Goal: Information Seeking & Learning: Learn about a topic

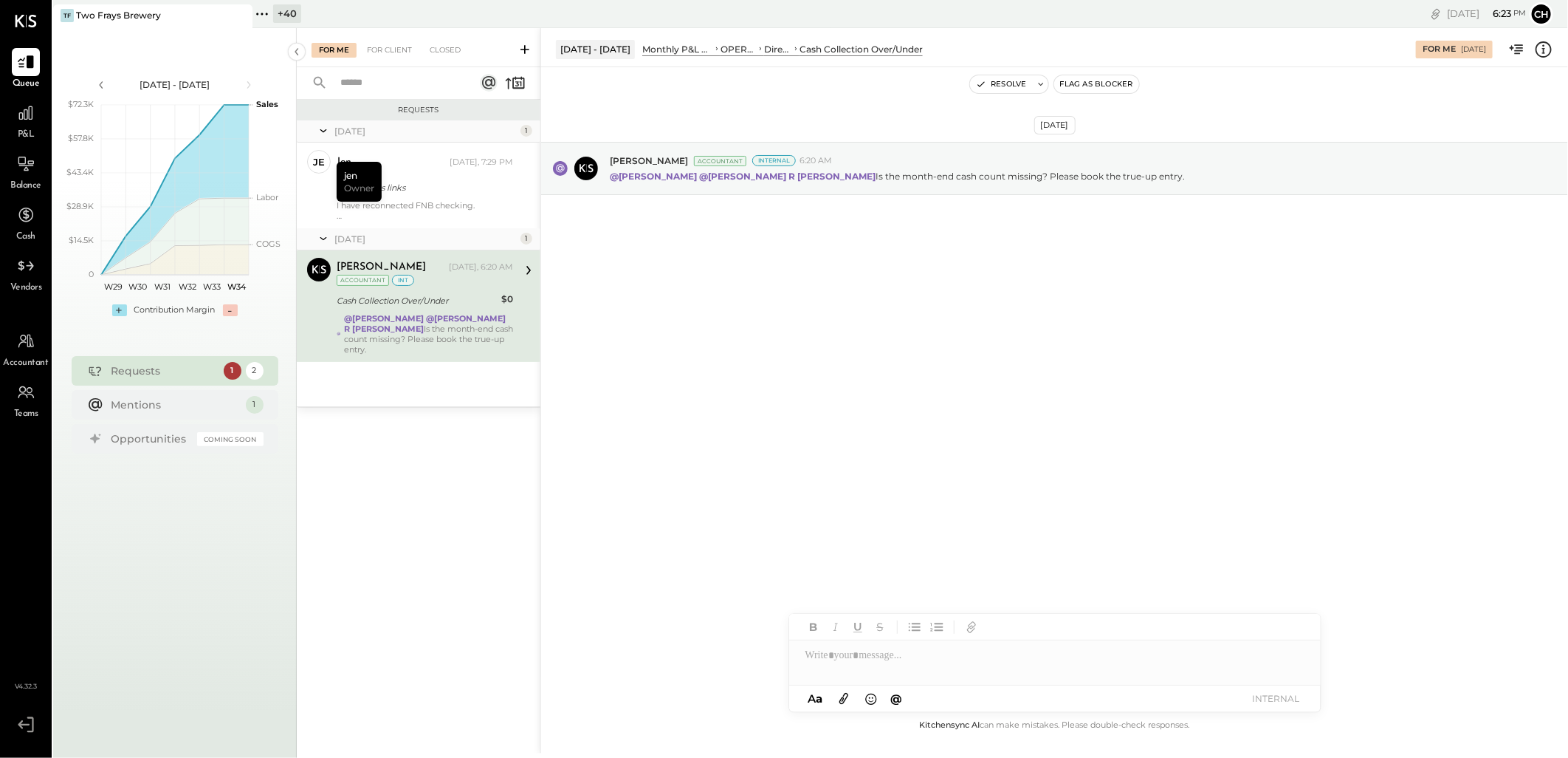
click at [620, 306] on div "Aug 20th, 2025 Joseph Shin Accountant Internal 6:20 AM @Rizwan Shaikh @Chintan …" at bounding box center [1055, 204] width 1027 height 201
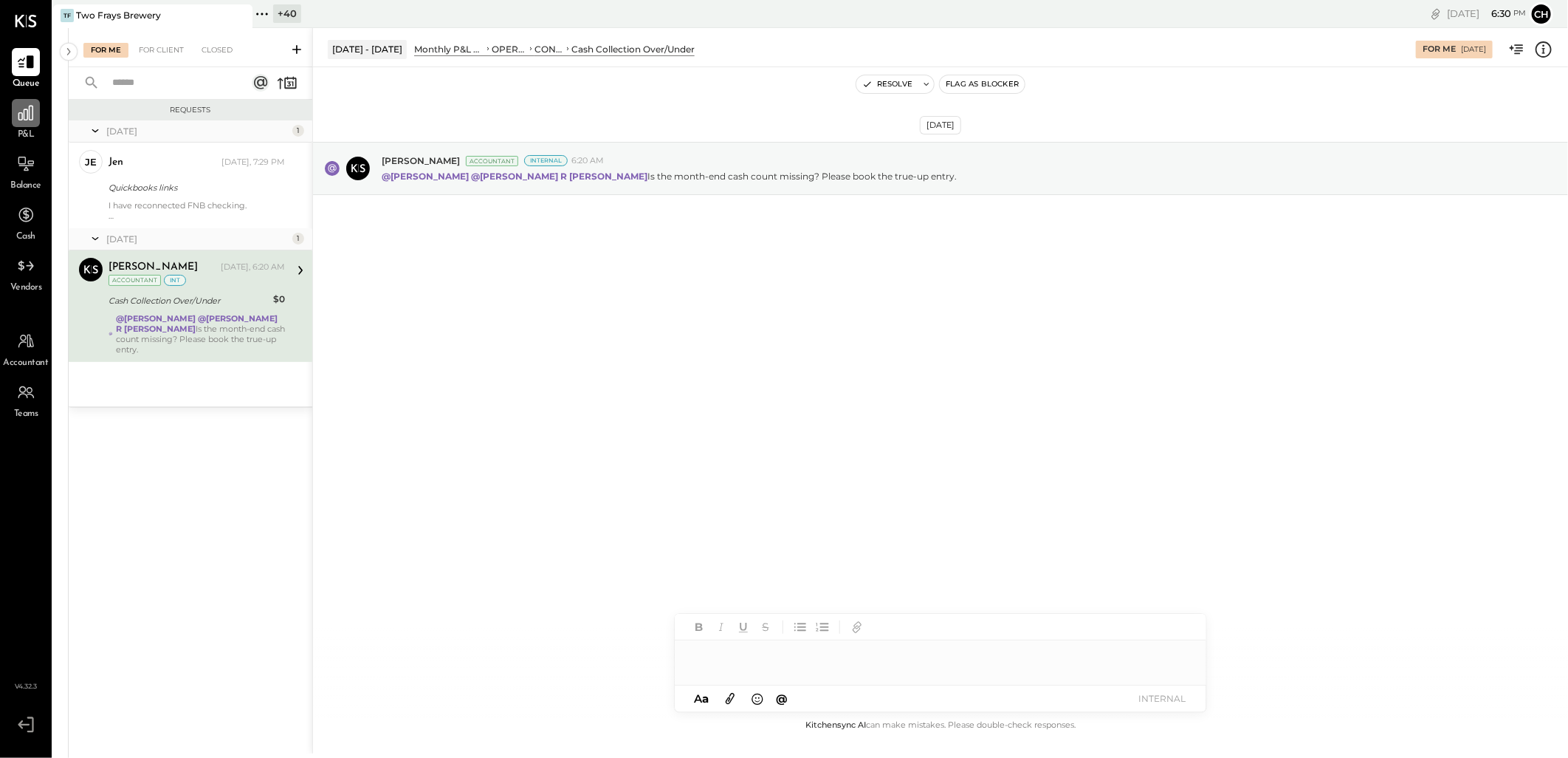
click at [34, 112] on icon at bounding box center [25, 113] width 19 height 19
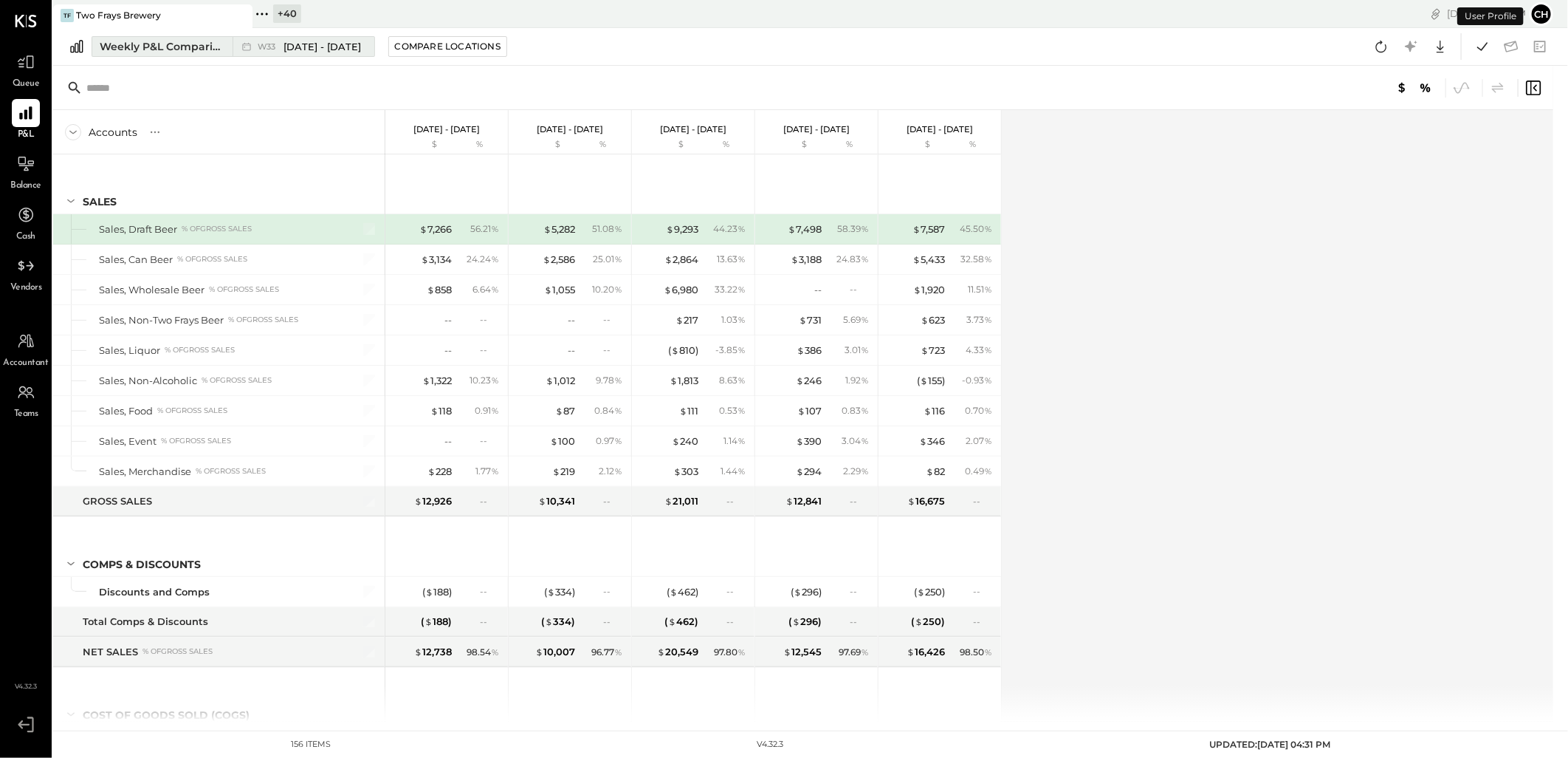
click at [131, 39] on div "Weekly P&L Comparison" at bounding box center [161, 46] width 124 height 14
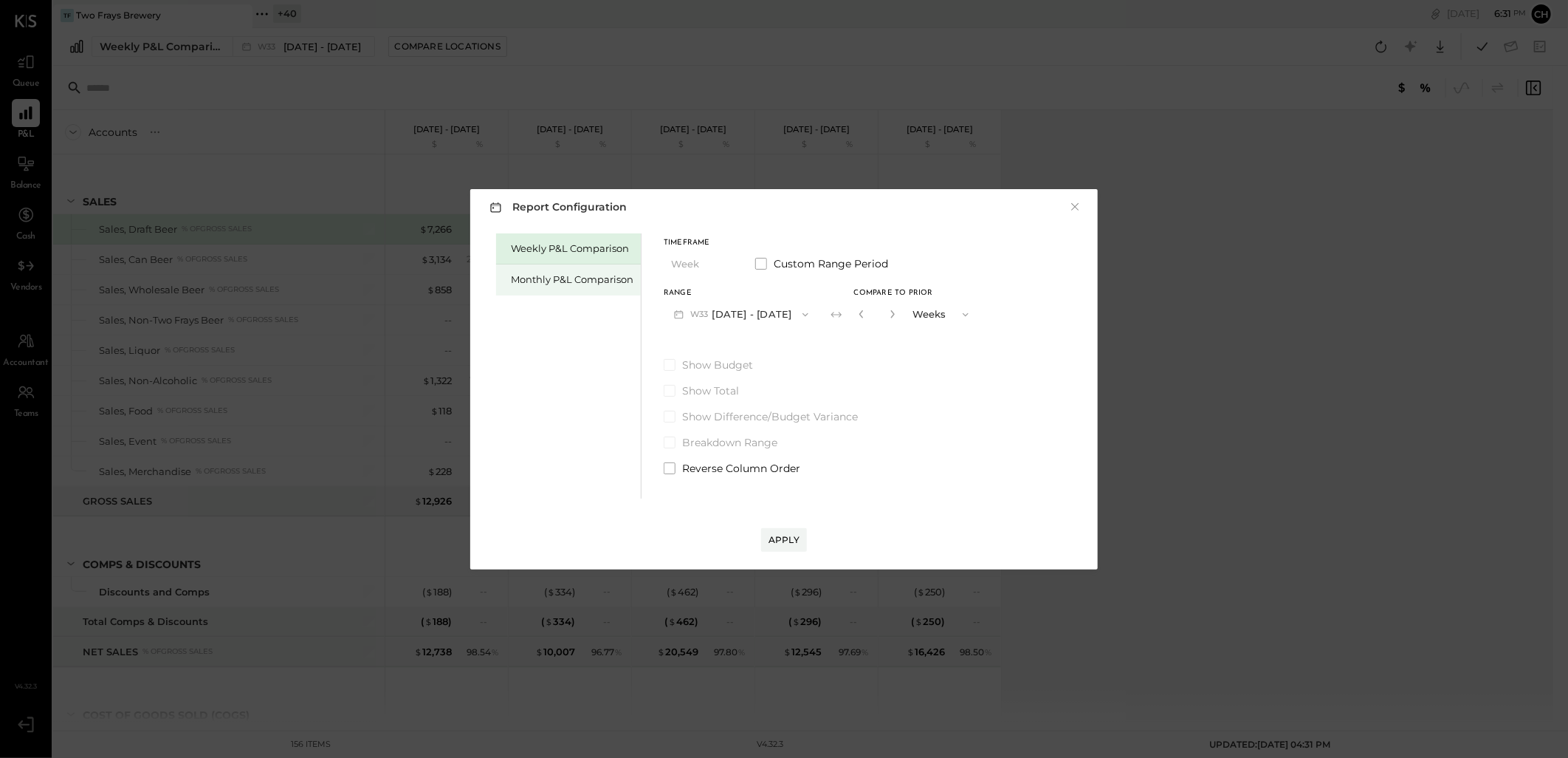
click at [583, 282] on div "Monthly P&L Comparison" at bounding box center [572, 280] width 123 height 14
click at [806, 315] on icon "button" at bounding box center [806, 314] width 12 height 12
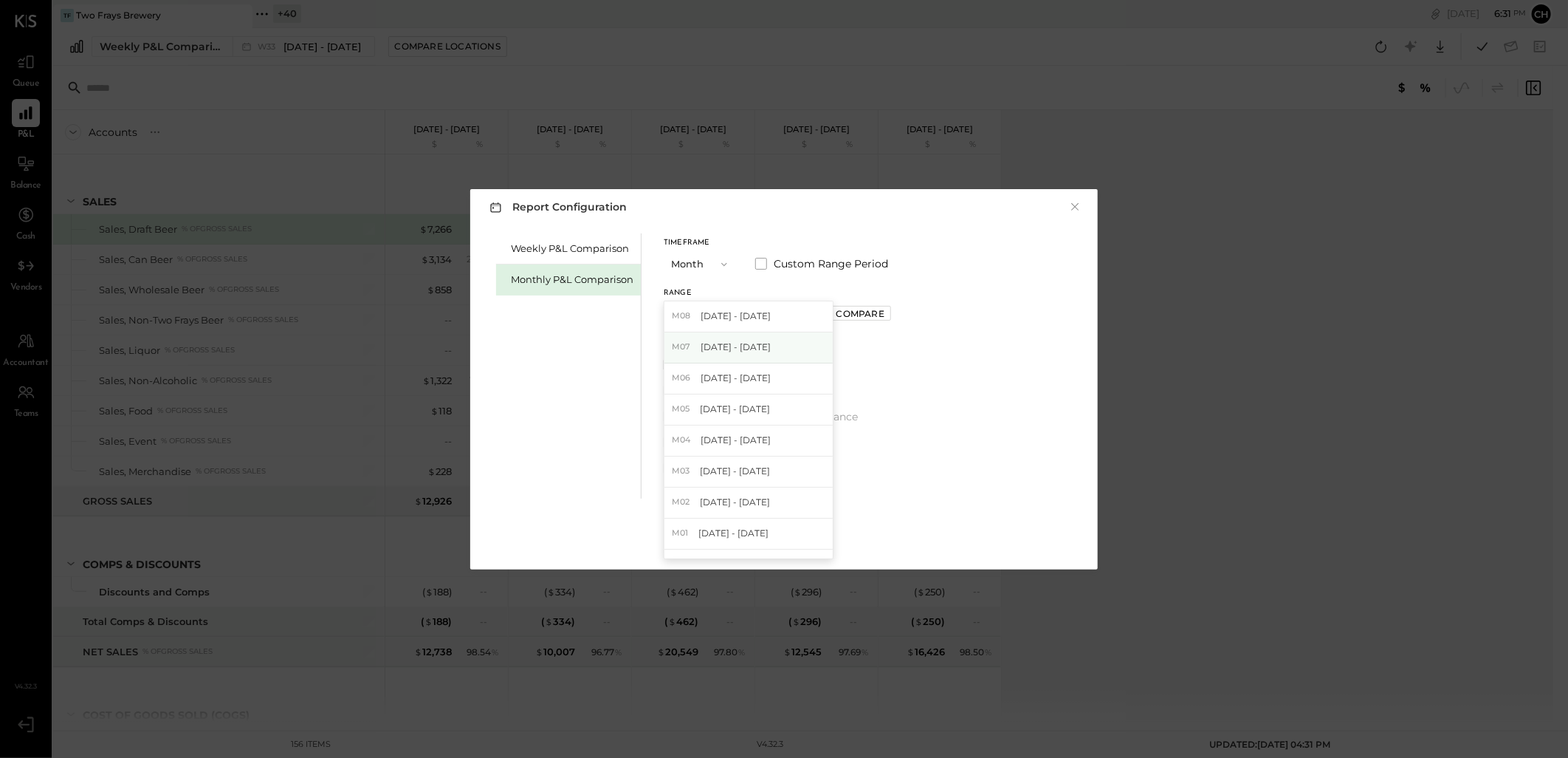
click at [759, 344] on div "M07 [DATE] - [DATE]" at bounding box center [748, 347] width 169 height 31
click at [776, 545] on div "Apply" at bounding box center [784, 540] width 31 height 13
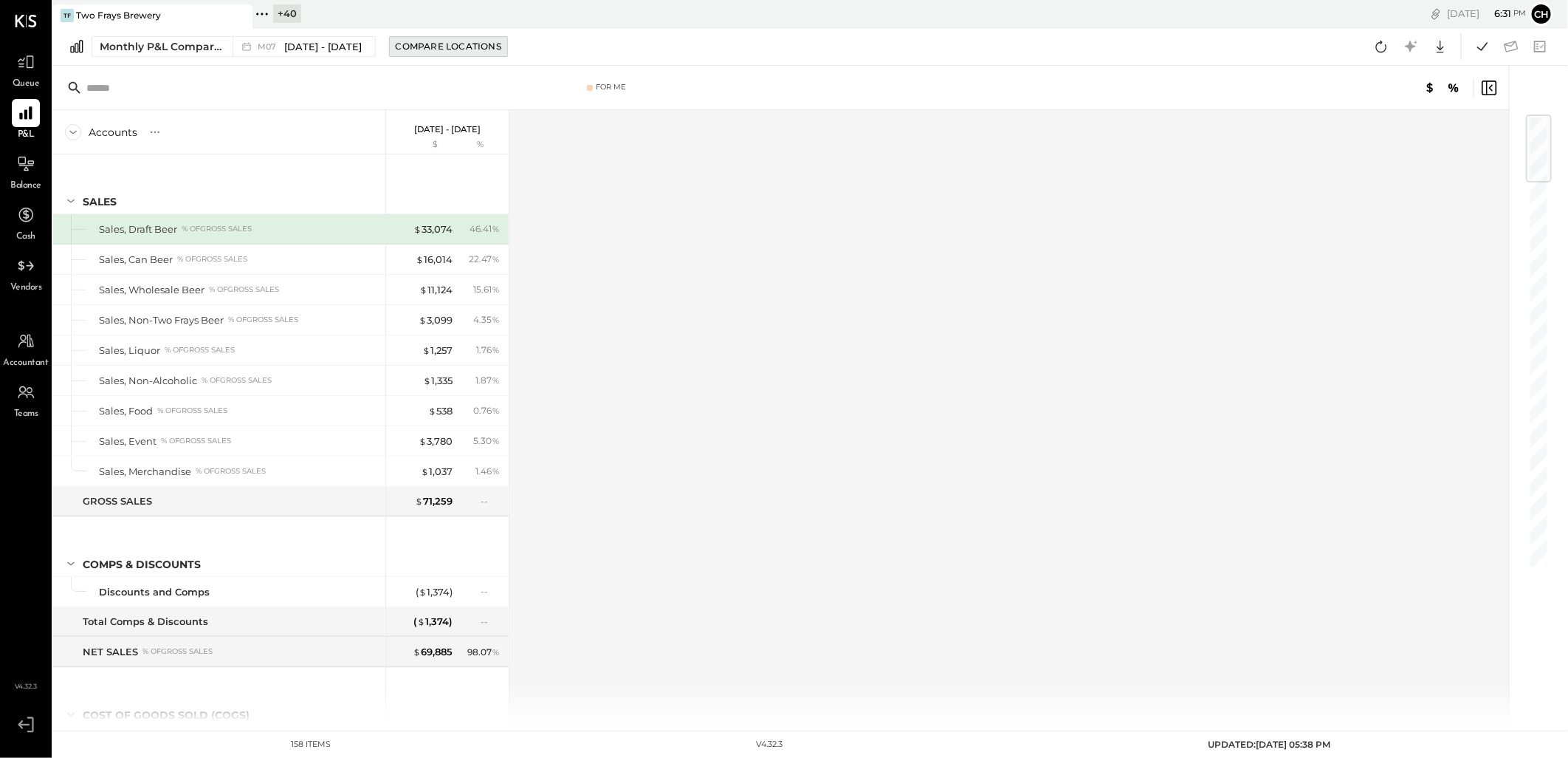
click at [396, 46] on div "Compare Locations" at bounding box center [448, 46] width 106 height 13
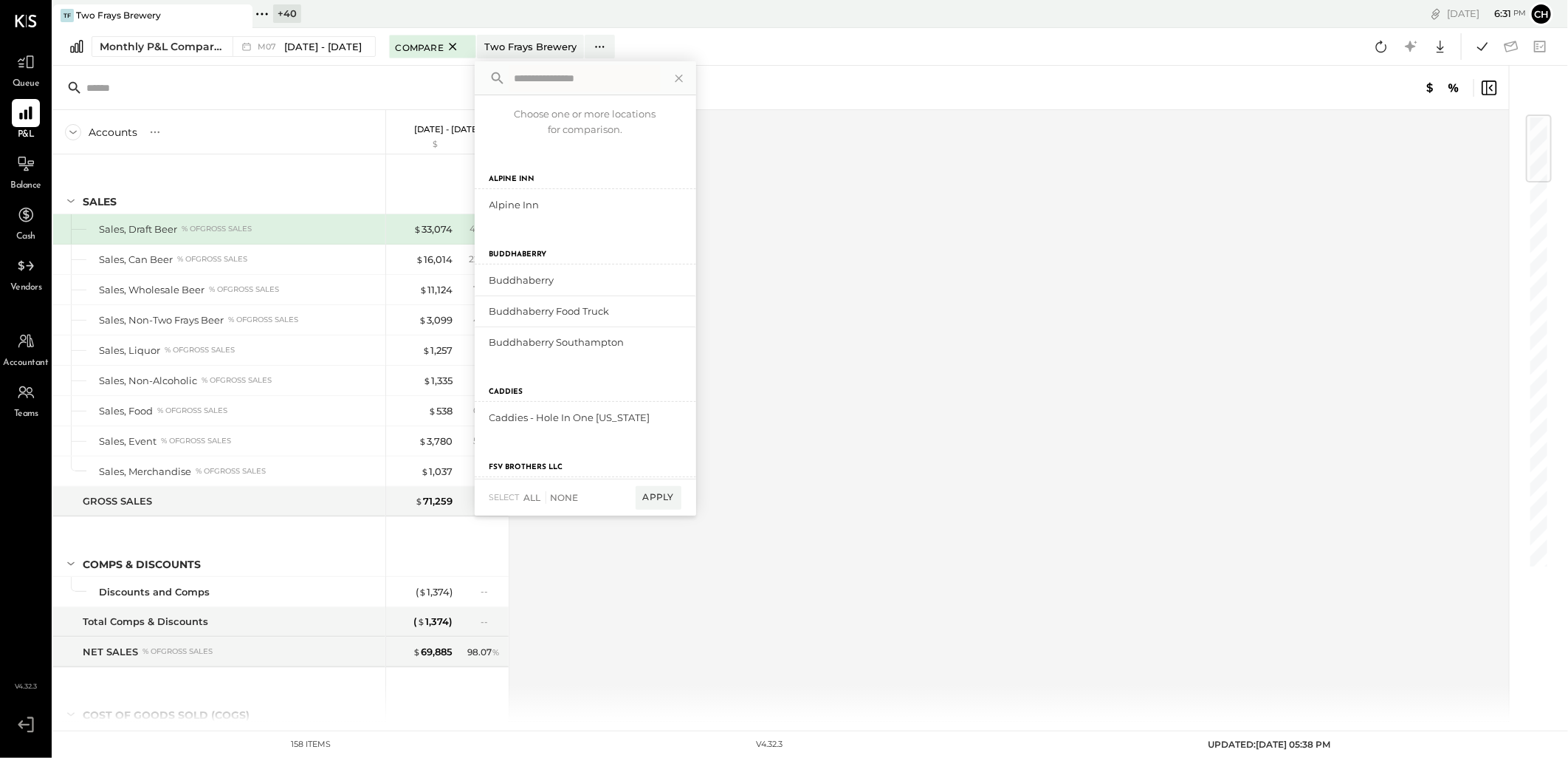
click at [352, 91] on div "For Me" at bounding box center [606, 87] width 569 height 10
click at [444, 45] on icon at bounding box center [453, 47] width 18 height 18
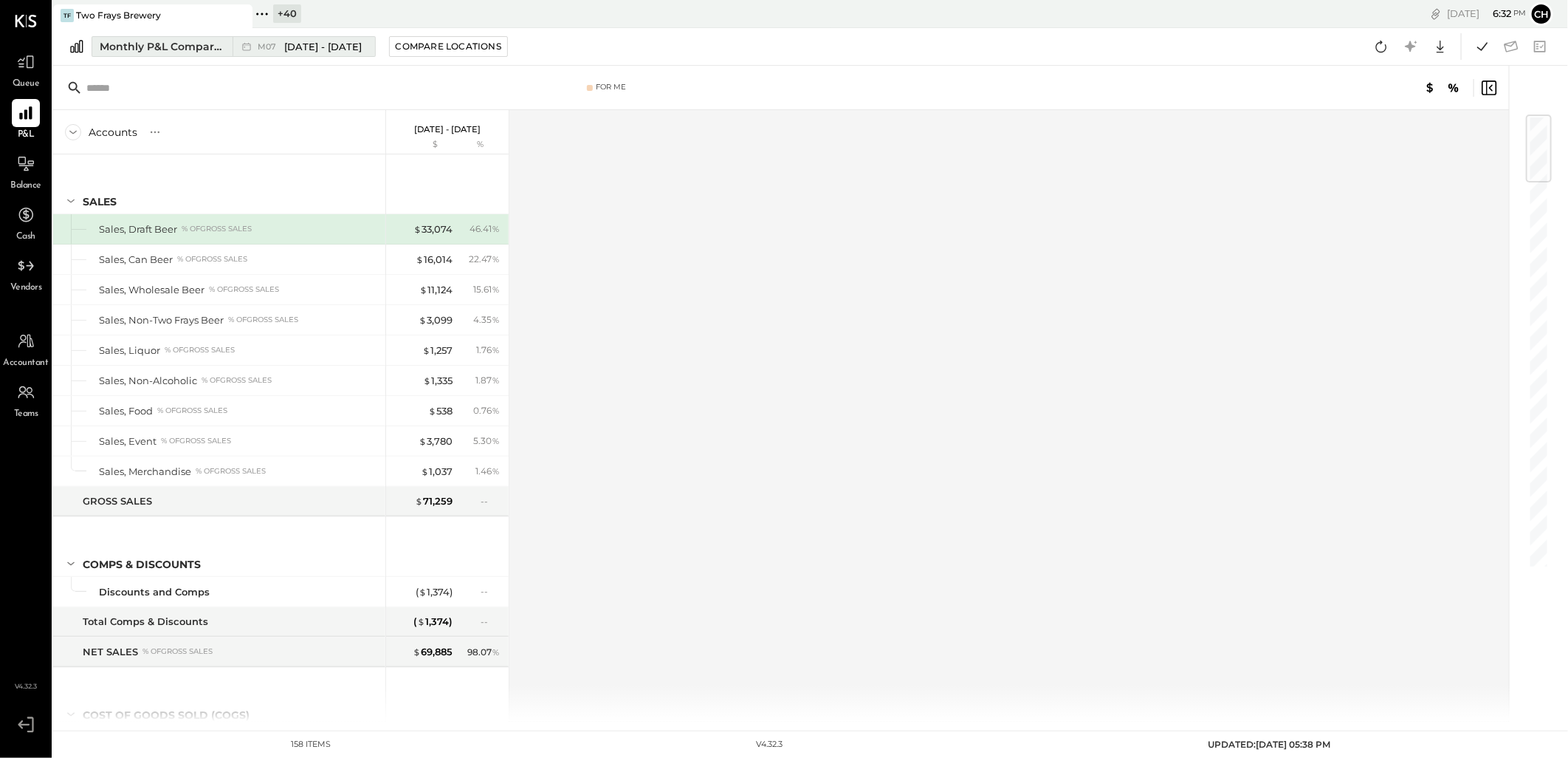
click at [138, 49] on div "Monthly P&L Comparison" at bounding box center [161, 46] width 124 height 14
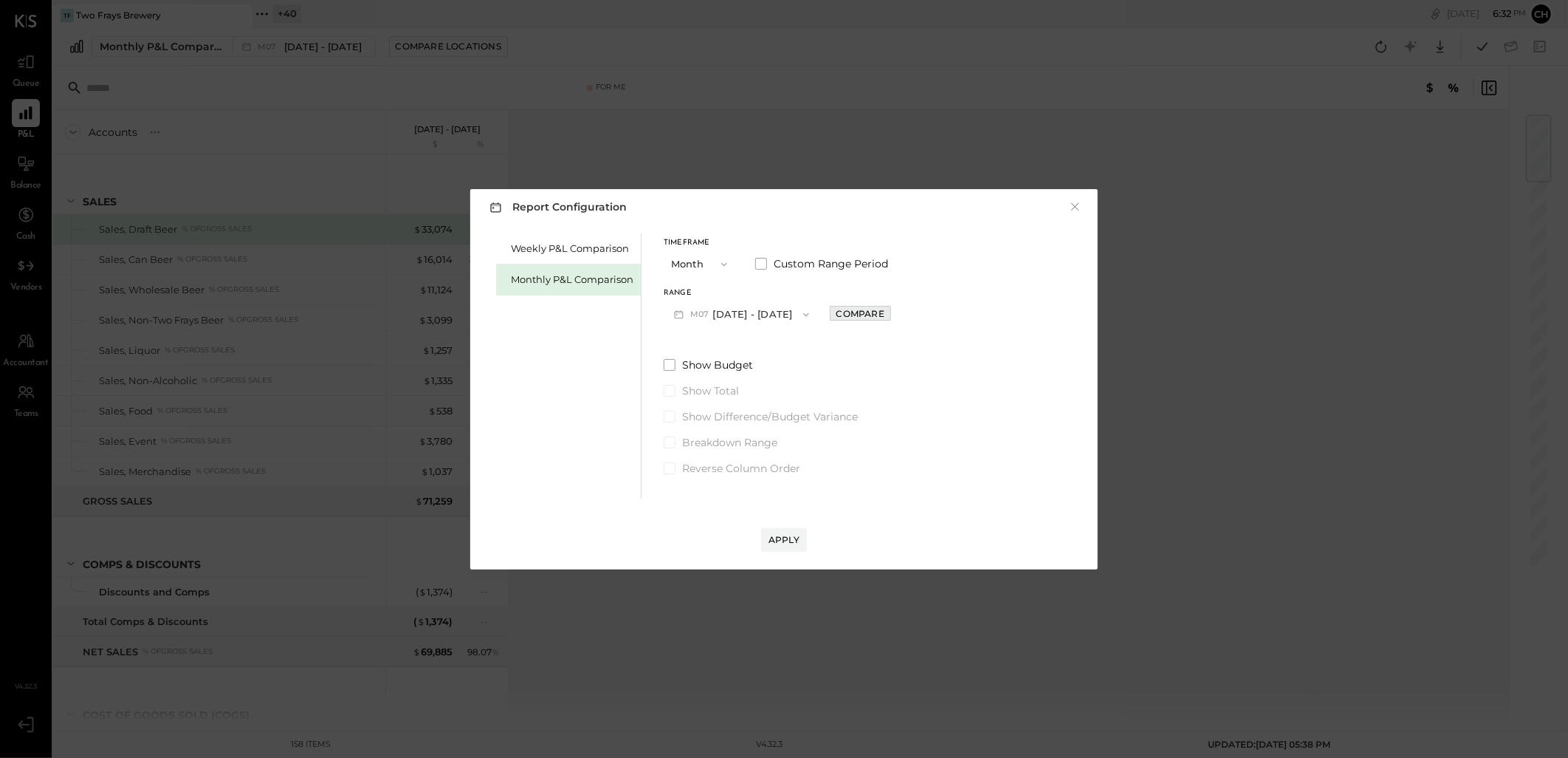
click at [847, 310] on div "Compare" at bounding box center [860, 313] width 48 height 13
click at [889, 315] on icon "button" at bounding box center [893, 314] width 9 height 9
type input "*"
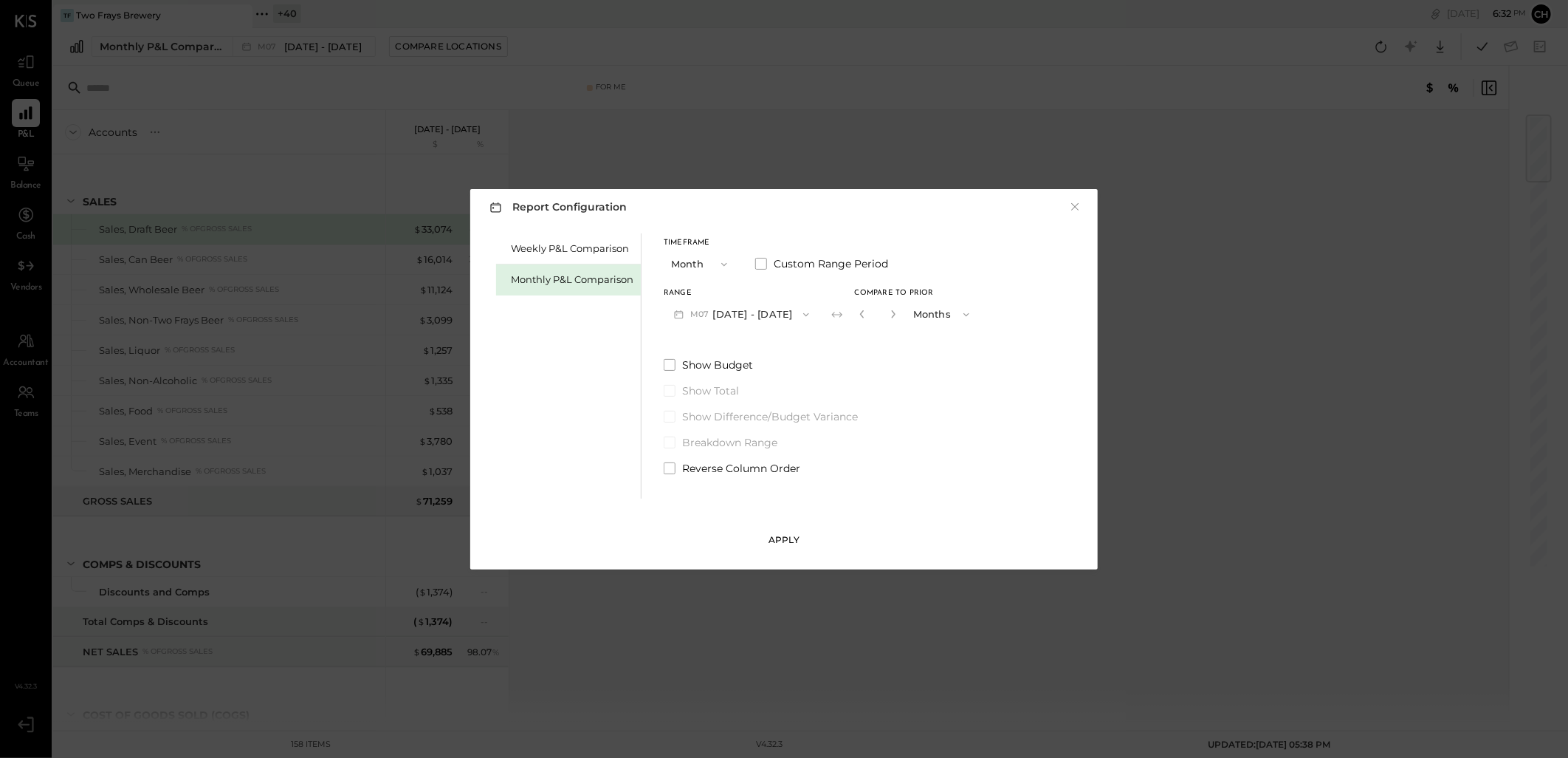
click at [770, 538] on button "Apply" at bounding box center [784, 540] width 46 height 23
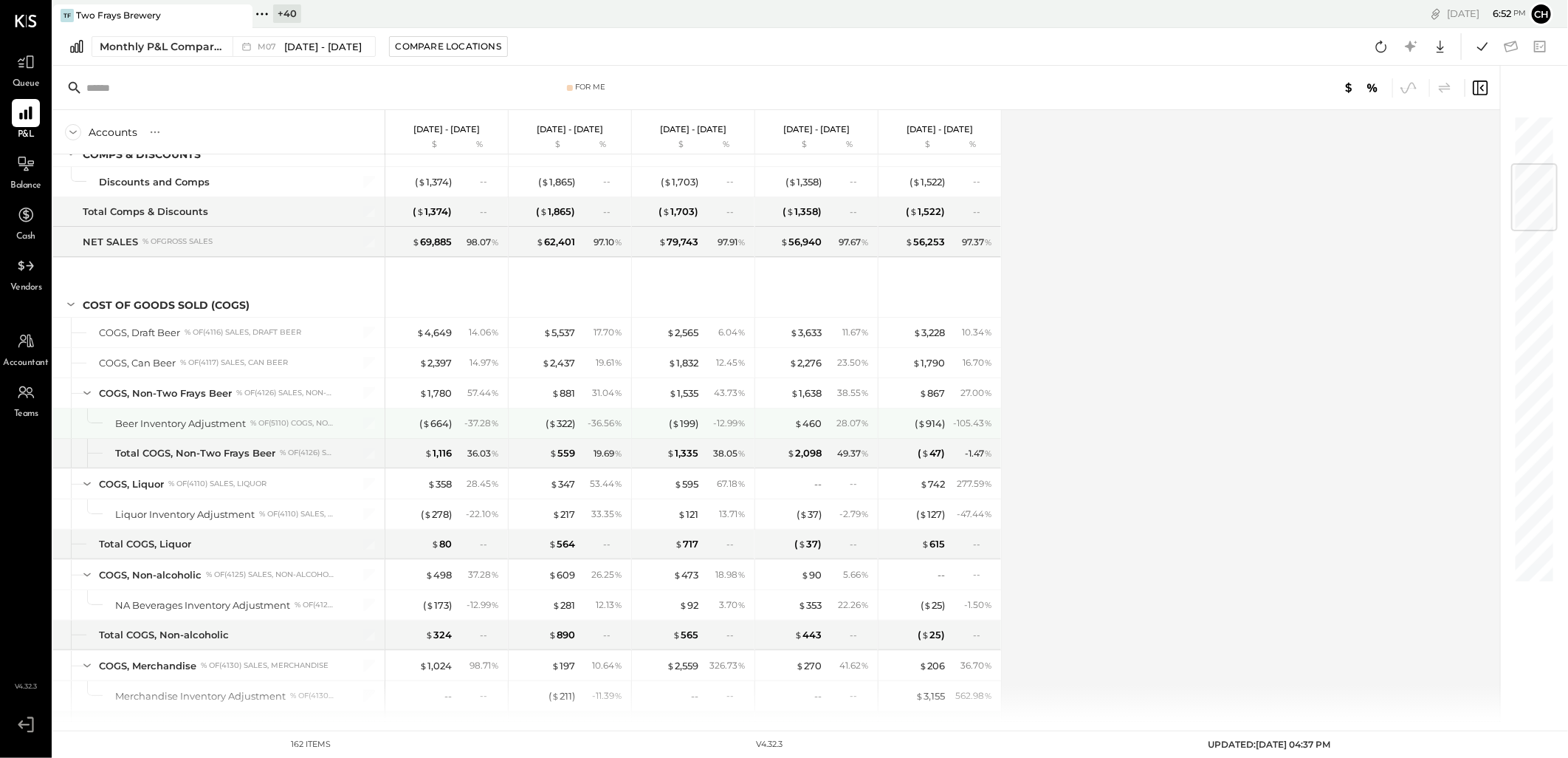
scroll to position [82, 0]
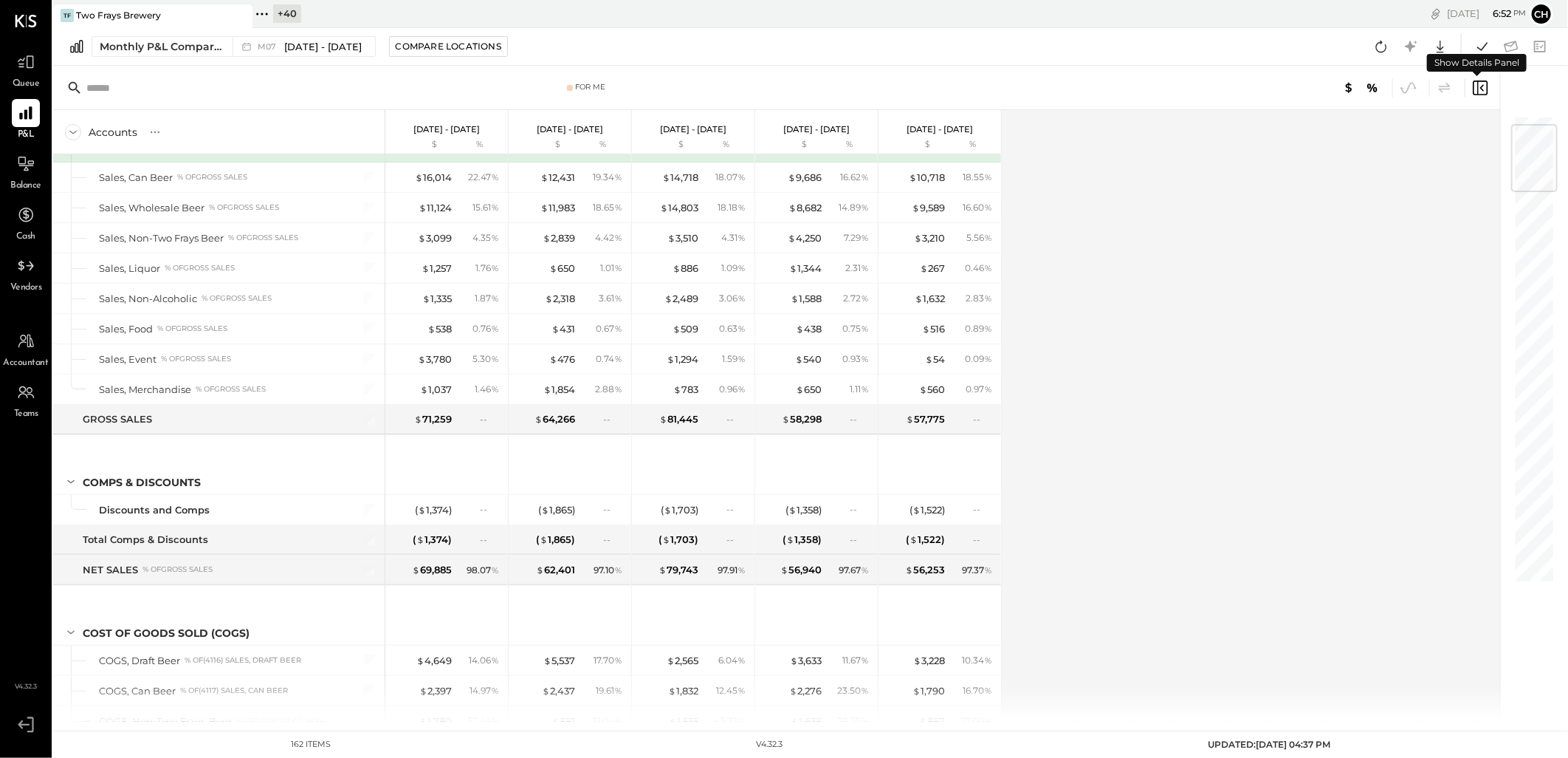
click at [1476, 88] on icon at bounding box center [1480, 88] width 18 height 18
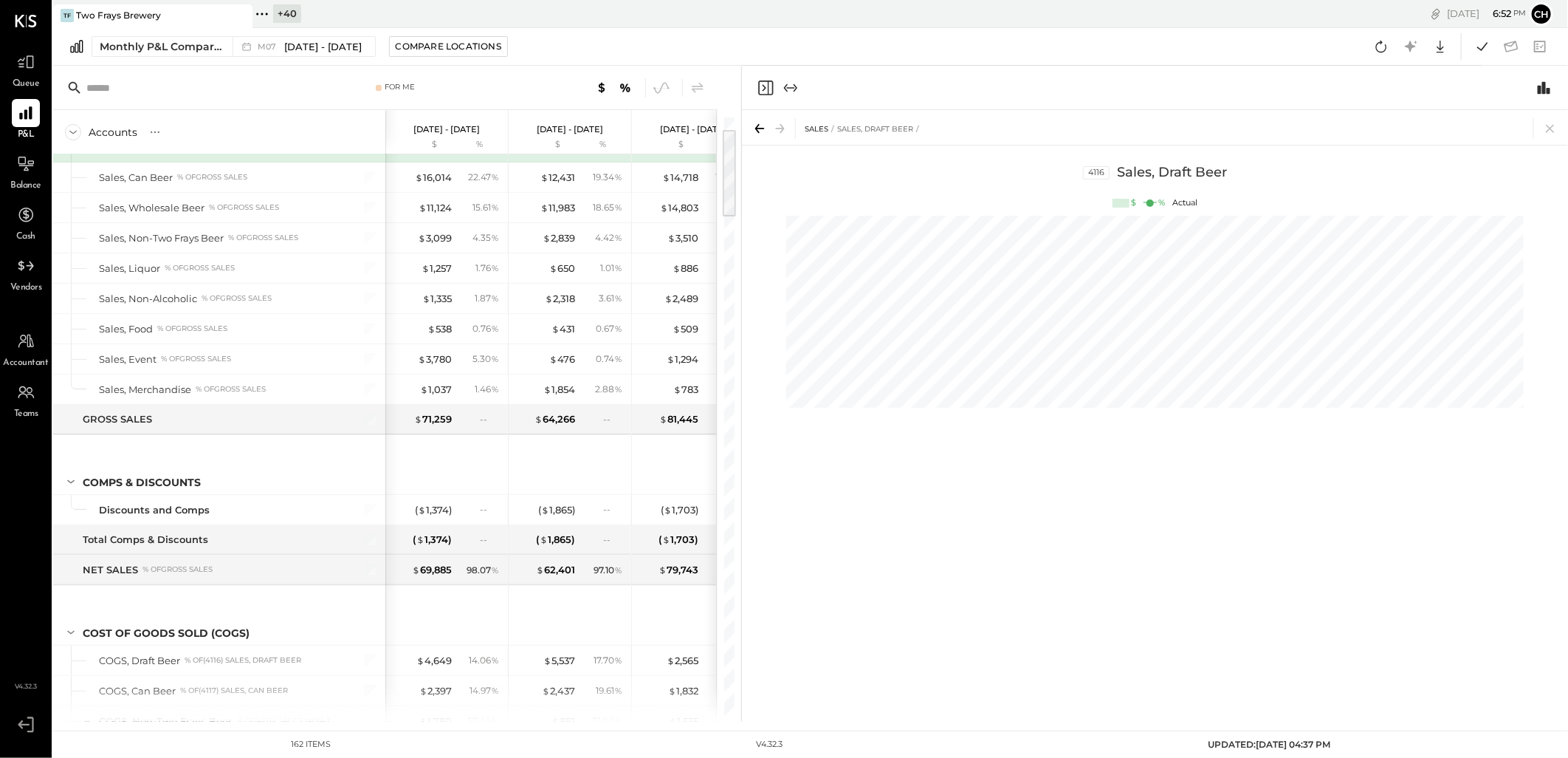
click at [766, 88] on icon "Close panel" at bounding box center [766, 88] width 18 height 18
